Goal: Obtain resource: Obtain resource

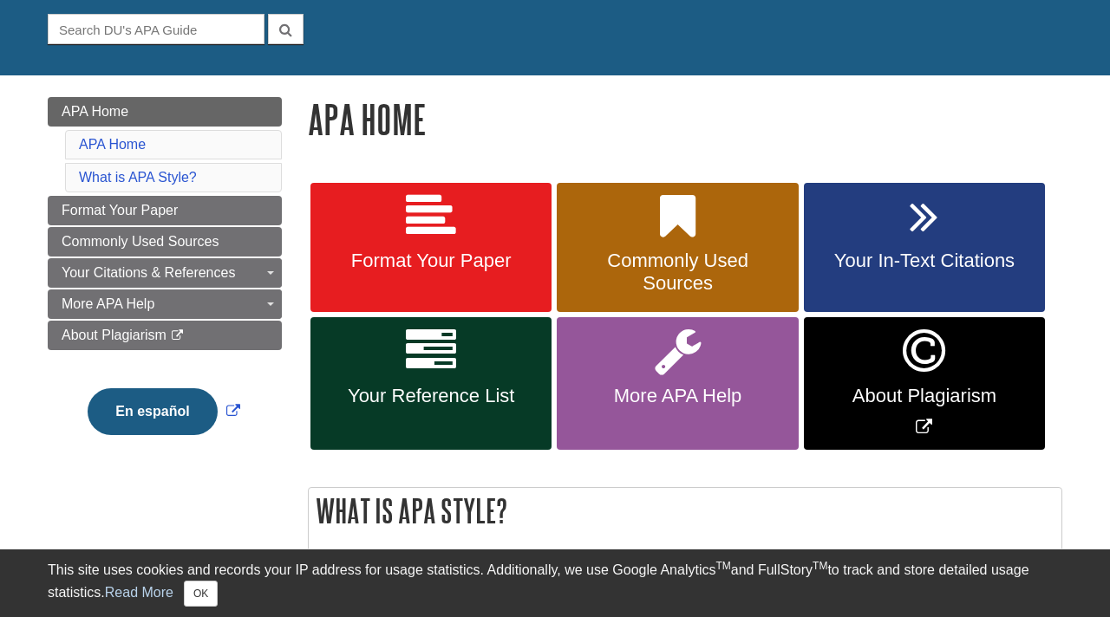
scroll to position [163, 0]
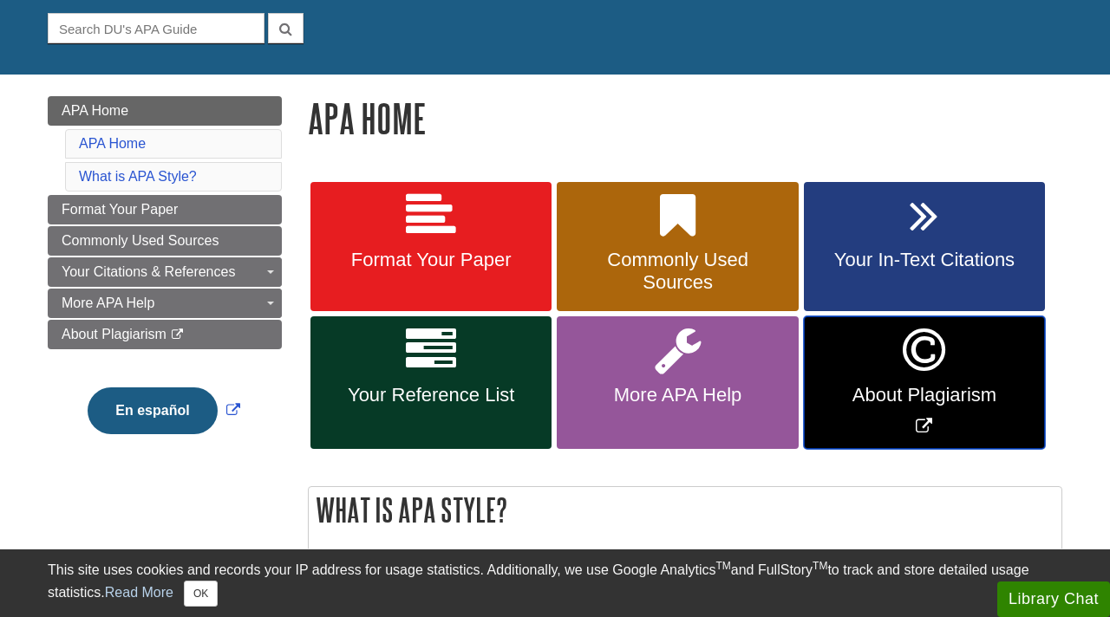
click at [876, 390] on span "About Plagiarism" at bounding box center [924, 395] width 215 height 23
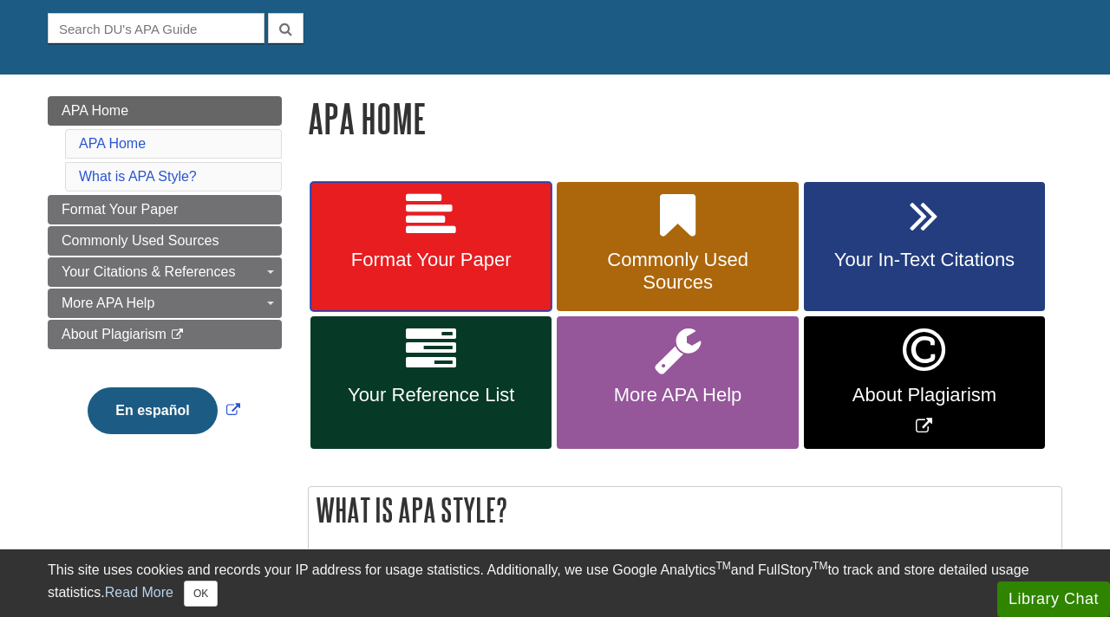
click at [448, 252] on span "Format Your Paper" at bounding box center [430, 260] width 215 height 23
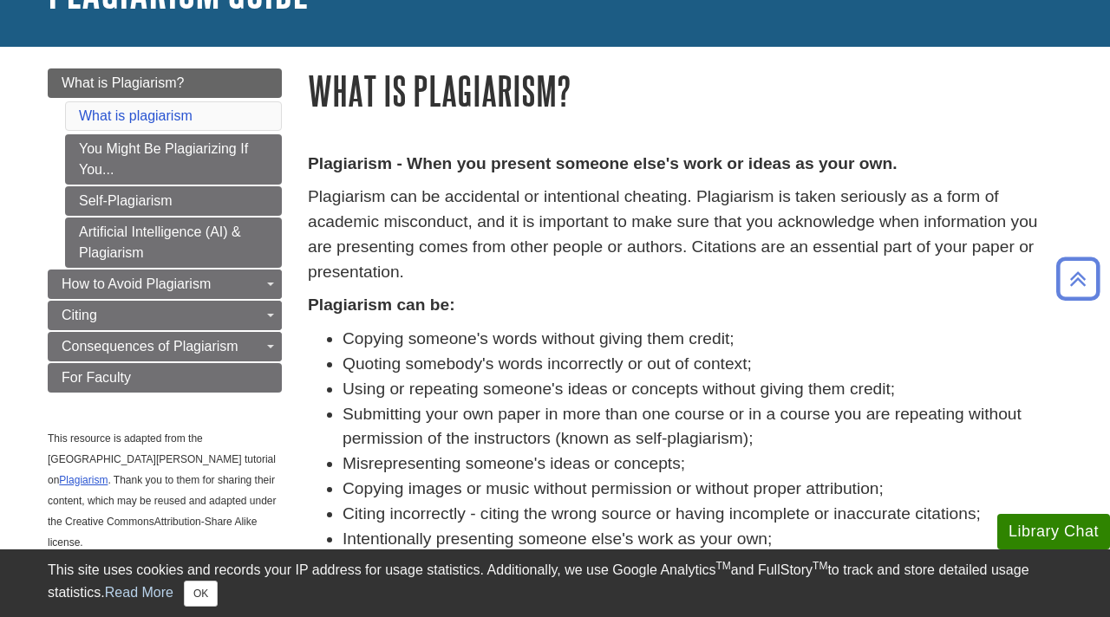
scroll to position [125, 0]
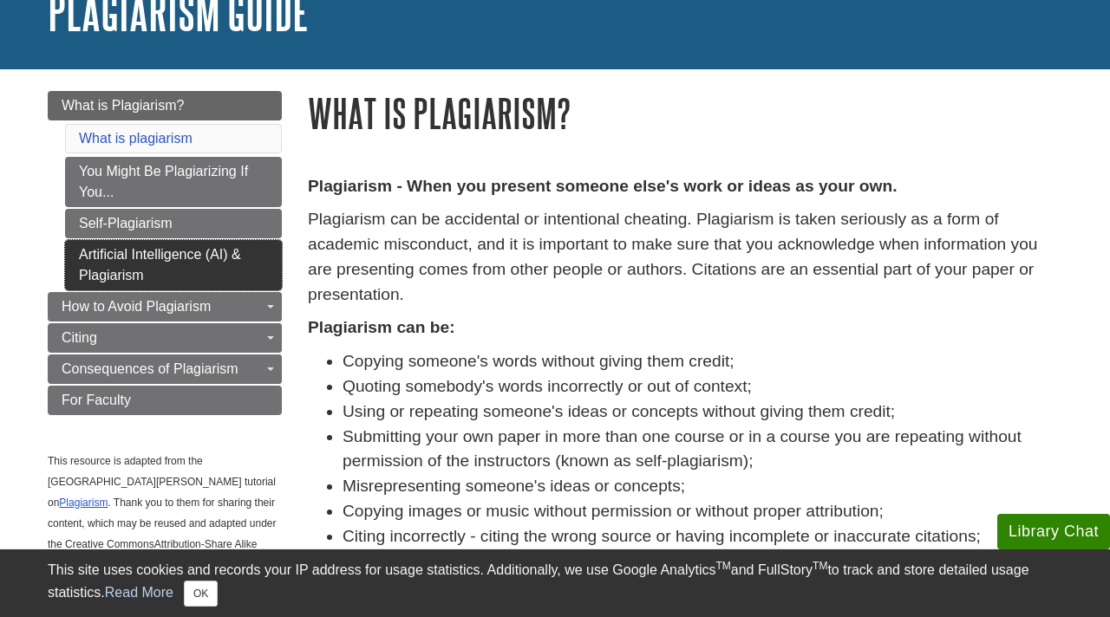
click at [163, 265] on link "Artificial Intelligence (AI) & Plagiarism" at bounding box center [173, 265] width 217 height 50
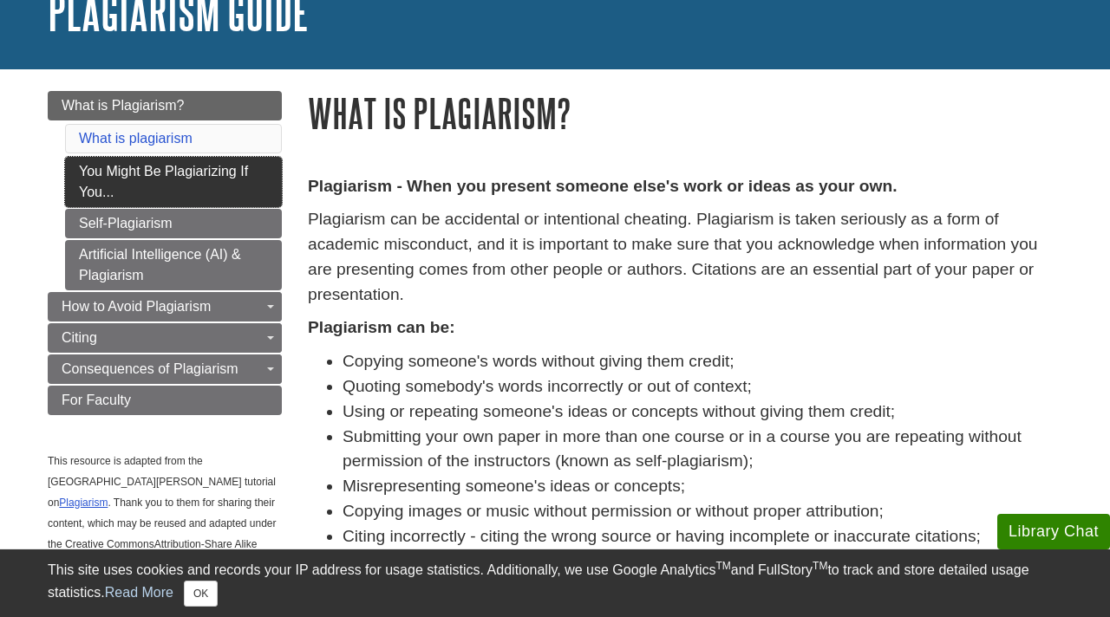
scroll to position [0, 0]
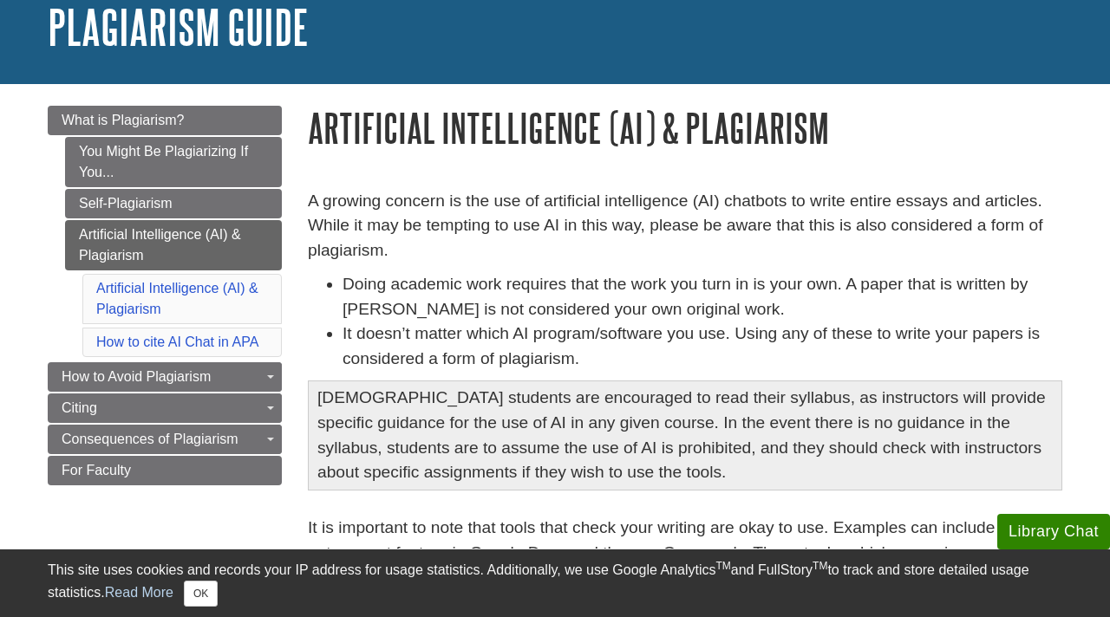
scroll to position [114, 0]
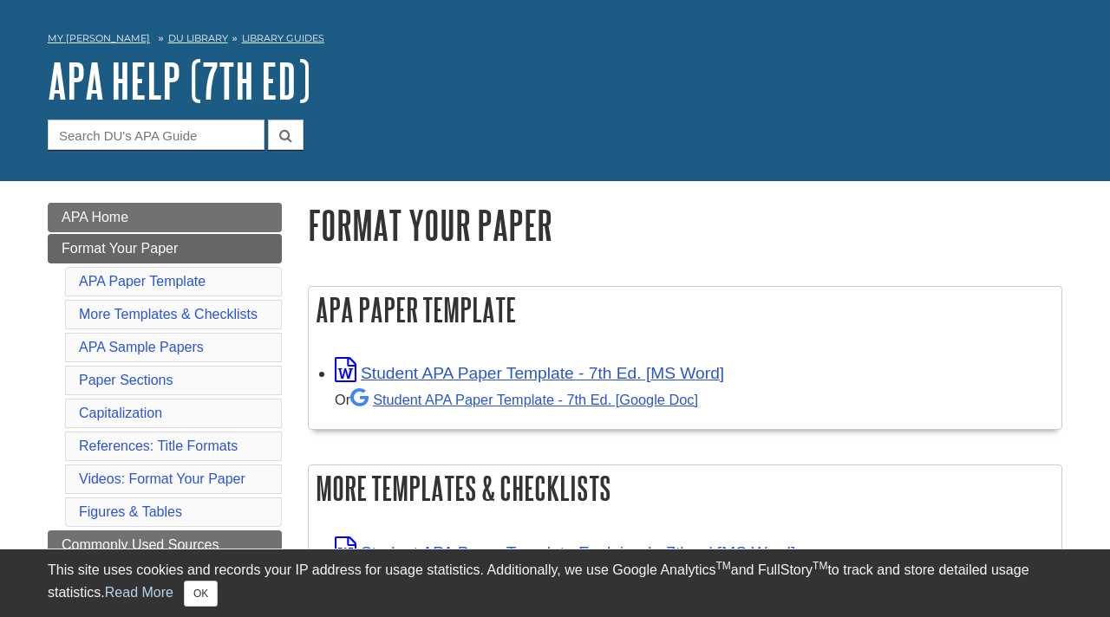
scroll to position [154, 0]
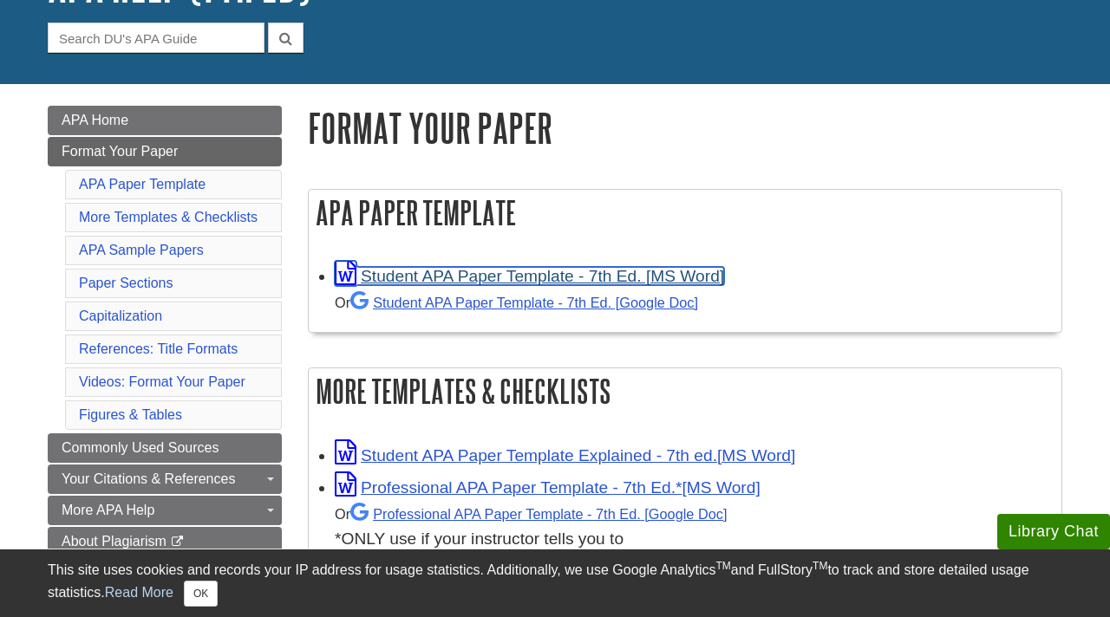
click at [460, 275] on link "Student APA Paper Template - 7th Ed. [MS Word]" at bounding box center [529, 276] width 389 height 18
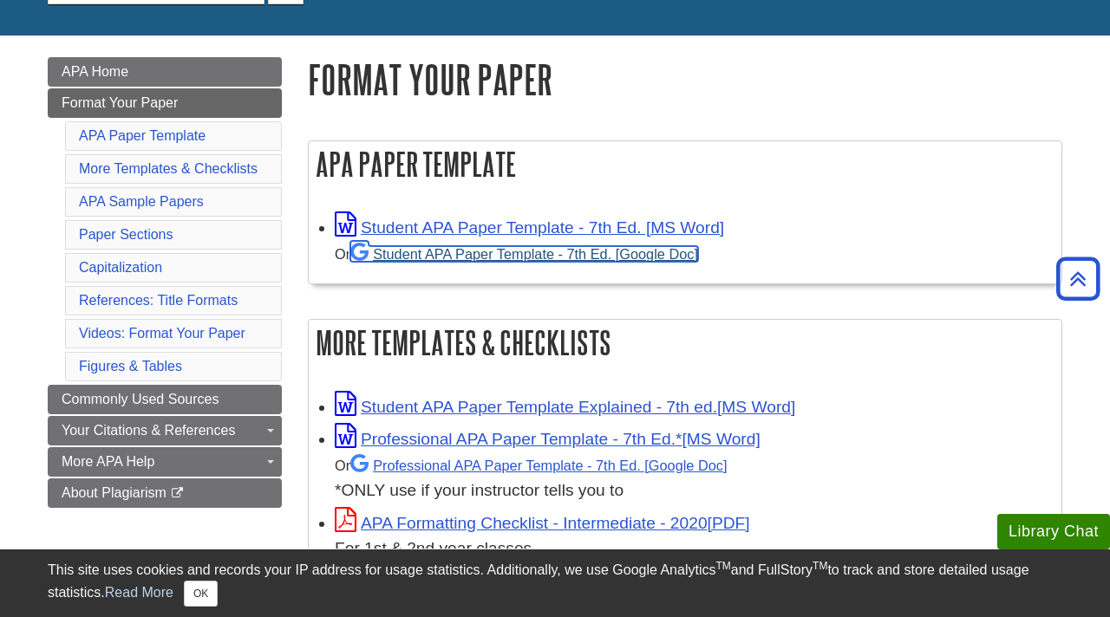
click at [433, 252] on link "Student APA Paper Template - 7th Ed. [Google Doc]" at bounding box center [524, 254] width 348 height 16
